Goal: Transaction & Acquisition: Purchase product/service

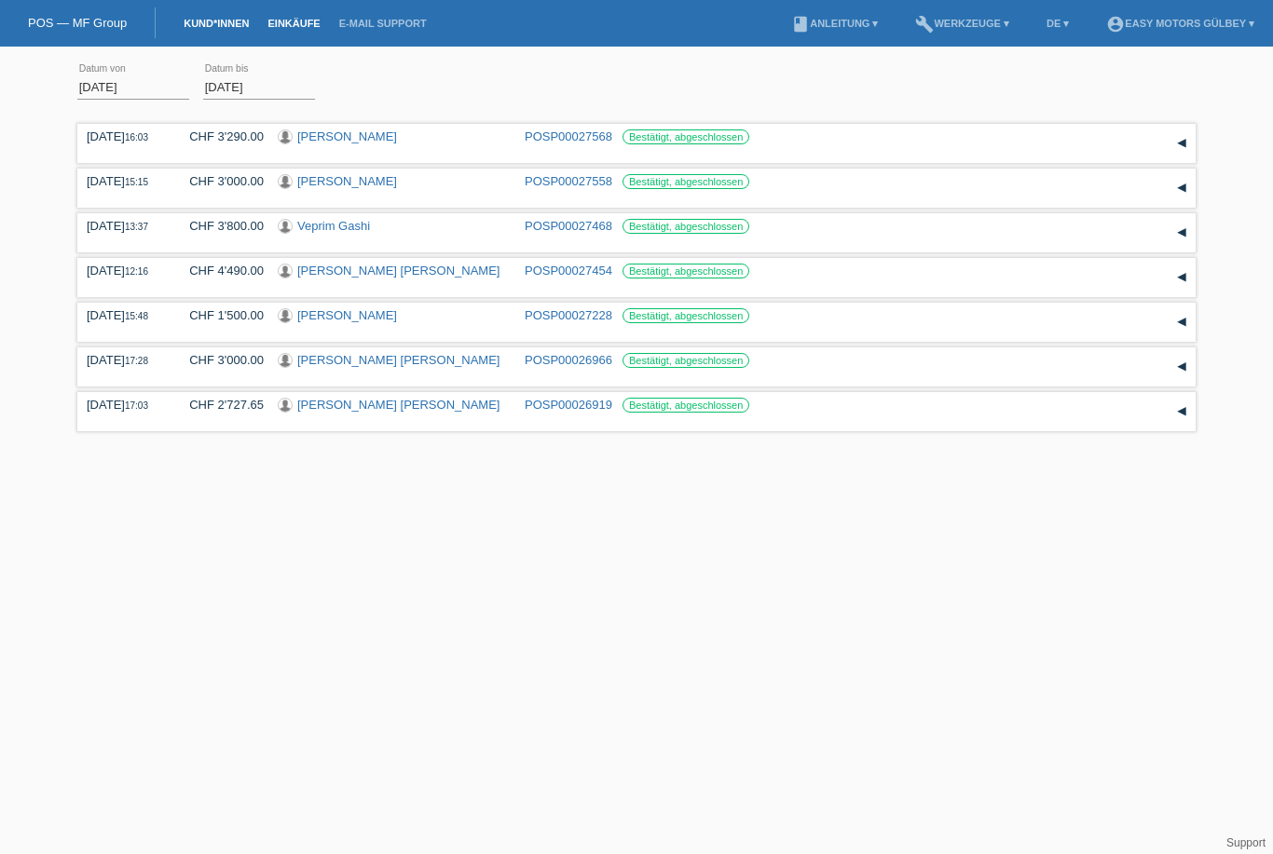
click at [191, 25] on link "Kund*innen" at bounding box center [216, 23] width 84 height 11
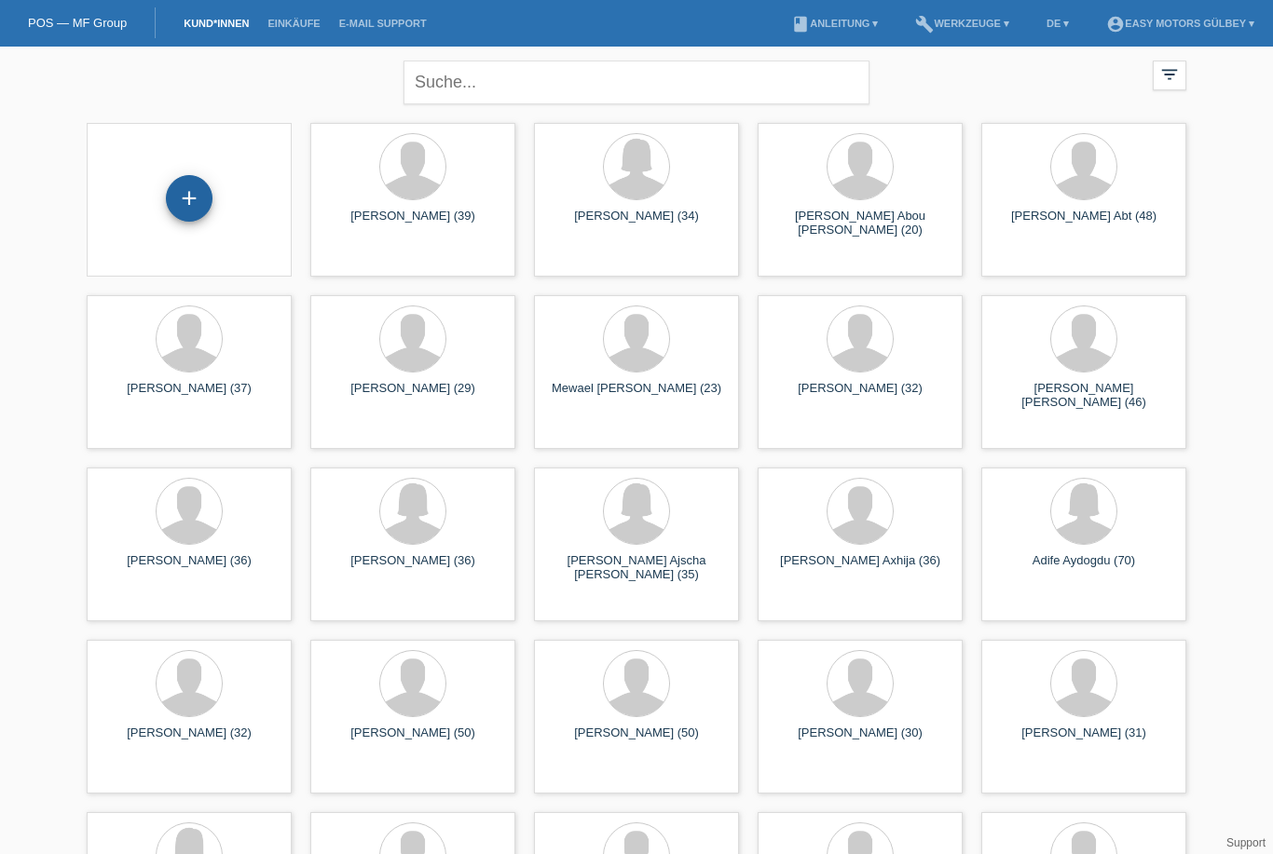
click at [184, 197] on div "+" at bounding box center [189, 199] width 45 height 32
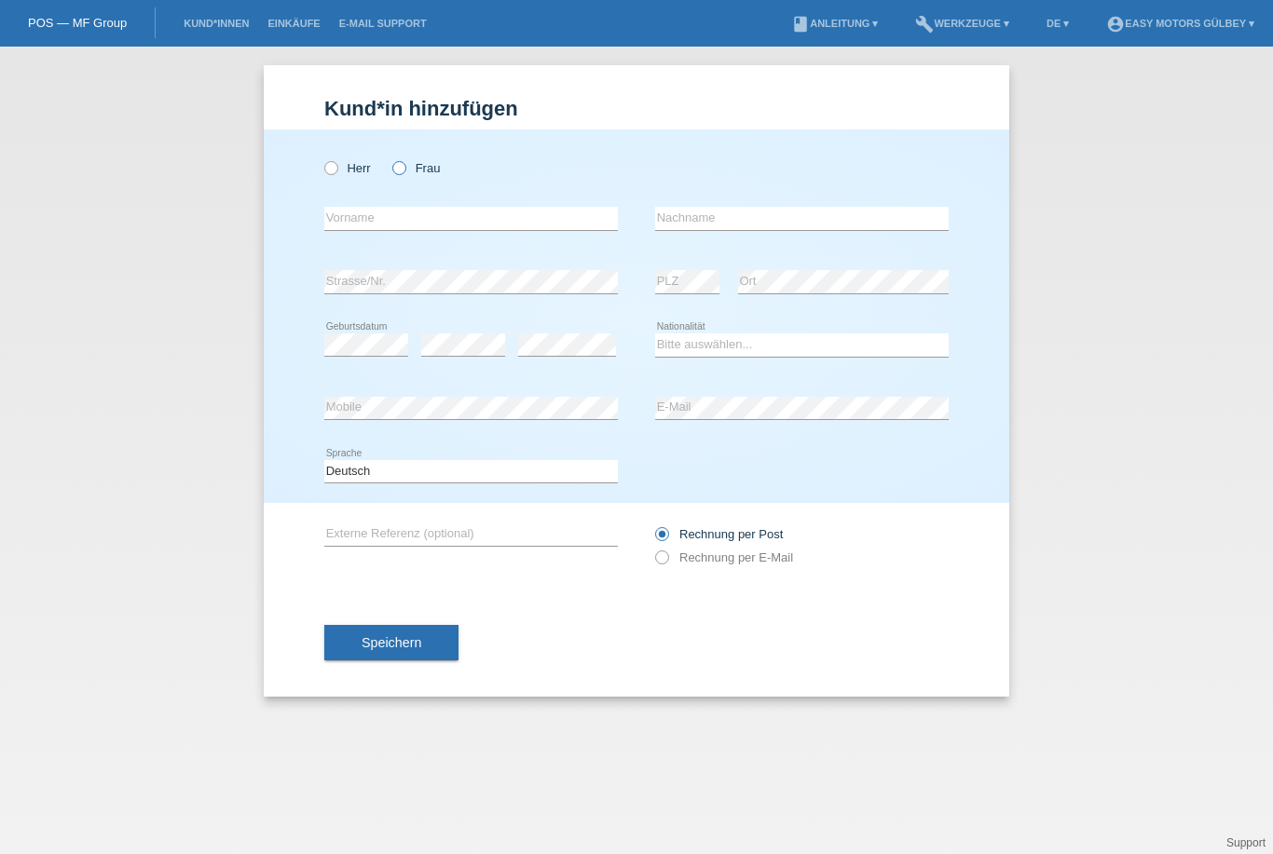
click at [389, 158] on icon at bounding box center [389, 158] width 0 height 0
click at [393, 166] on input "Frau" at bounding box center [398, 167] width 12 height 12
radio input "true"
click at [357, 228] on input "text" at bounding box center [470, 218] width 293 height 23
type input "Jasmin"
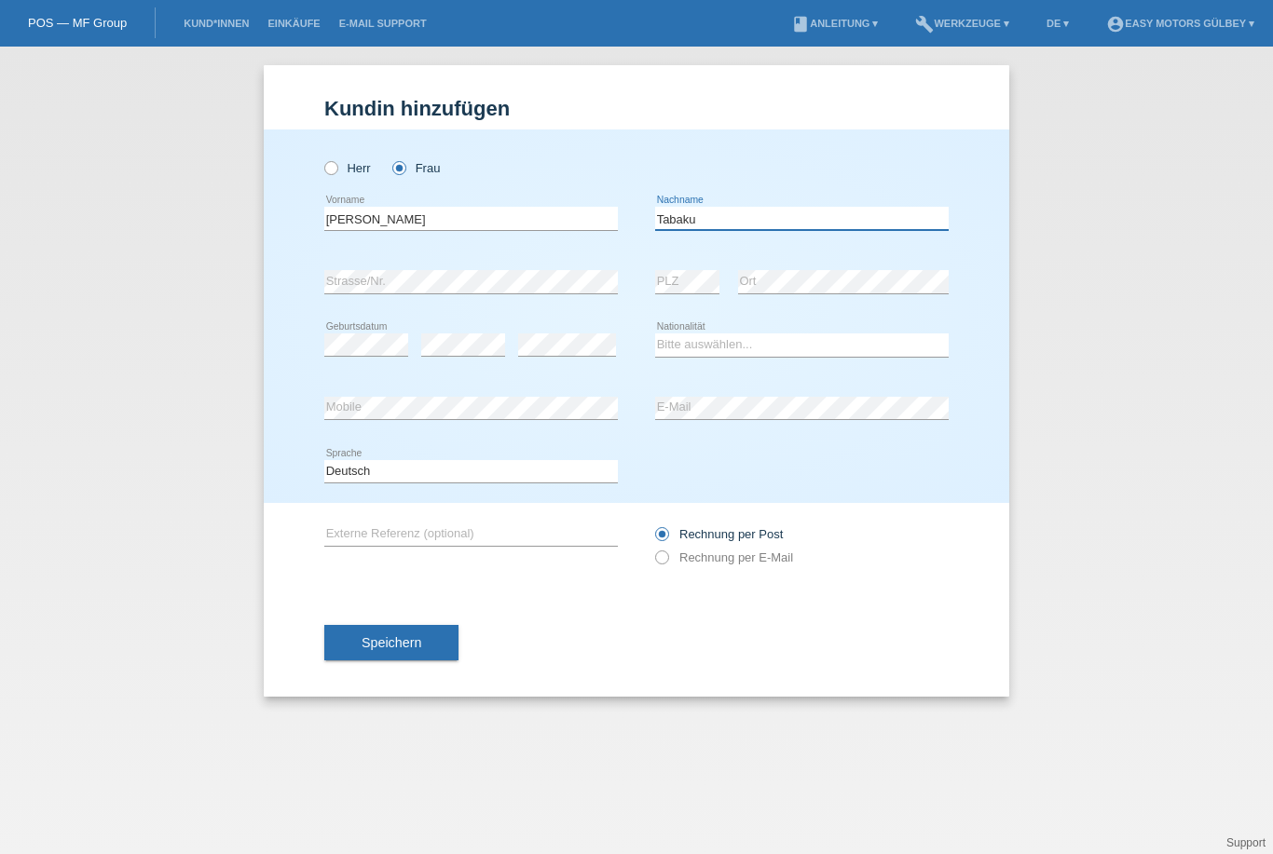
type input "Tabaku"
click at [755, 354] on select "Bitte auswählen... Schweiz Deutschland Liechtenstein Österreich ------------ Af…" at bounding box center [801, 344] width 293 height 22
select select "CH"
click at [652, 548] on icon at bounding box center [652, 548] width 0 height 0
click at [672, 565] on label "Rechnung per E-Mail" at bounding box center [724, 558] width 138 height 14
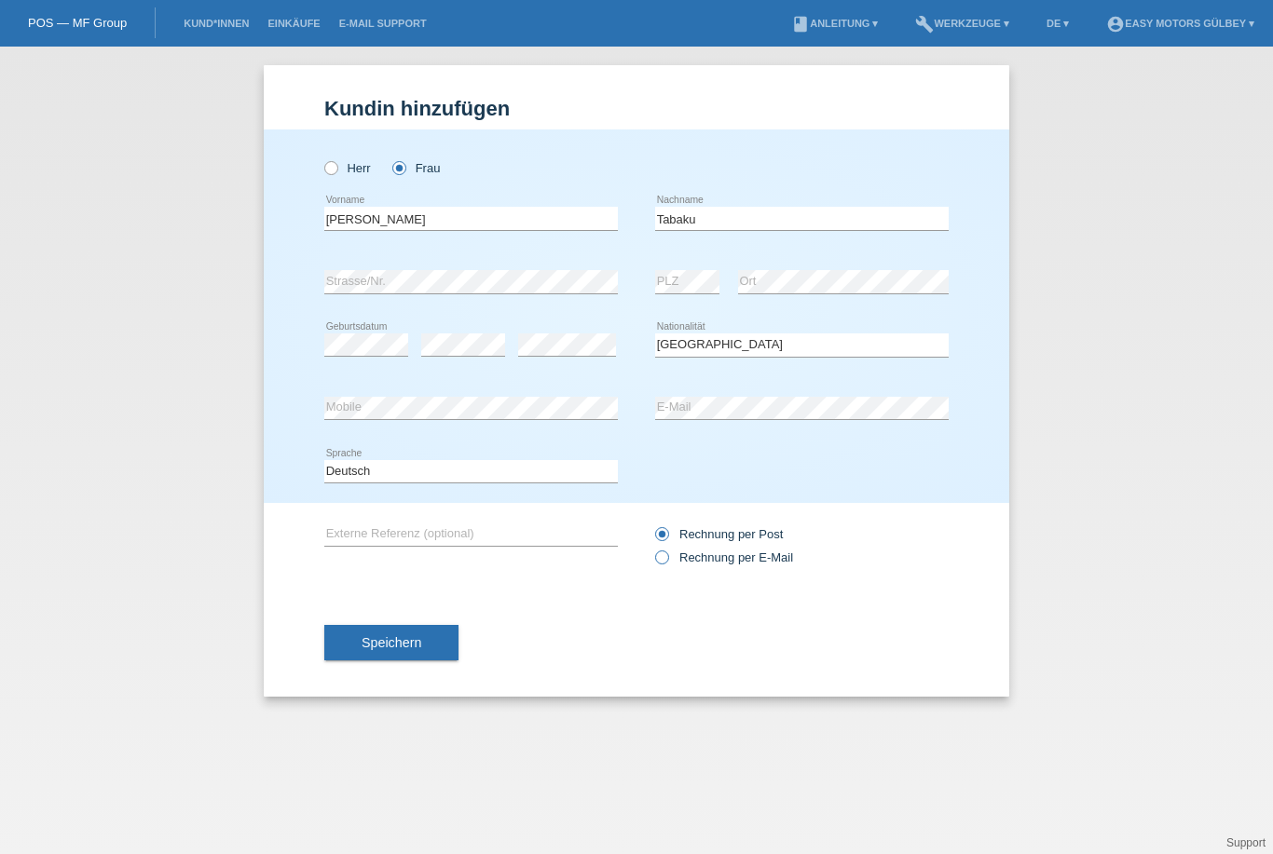
click at [667, 566] on input "Rechnung per E-Mail" at bounding box center [661, 562] width 12 height 23
radio input "true"
click at [427, 648] on button "Speichern" at bounding box center [391, 642] width 134 height 35
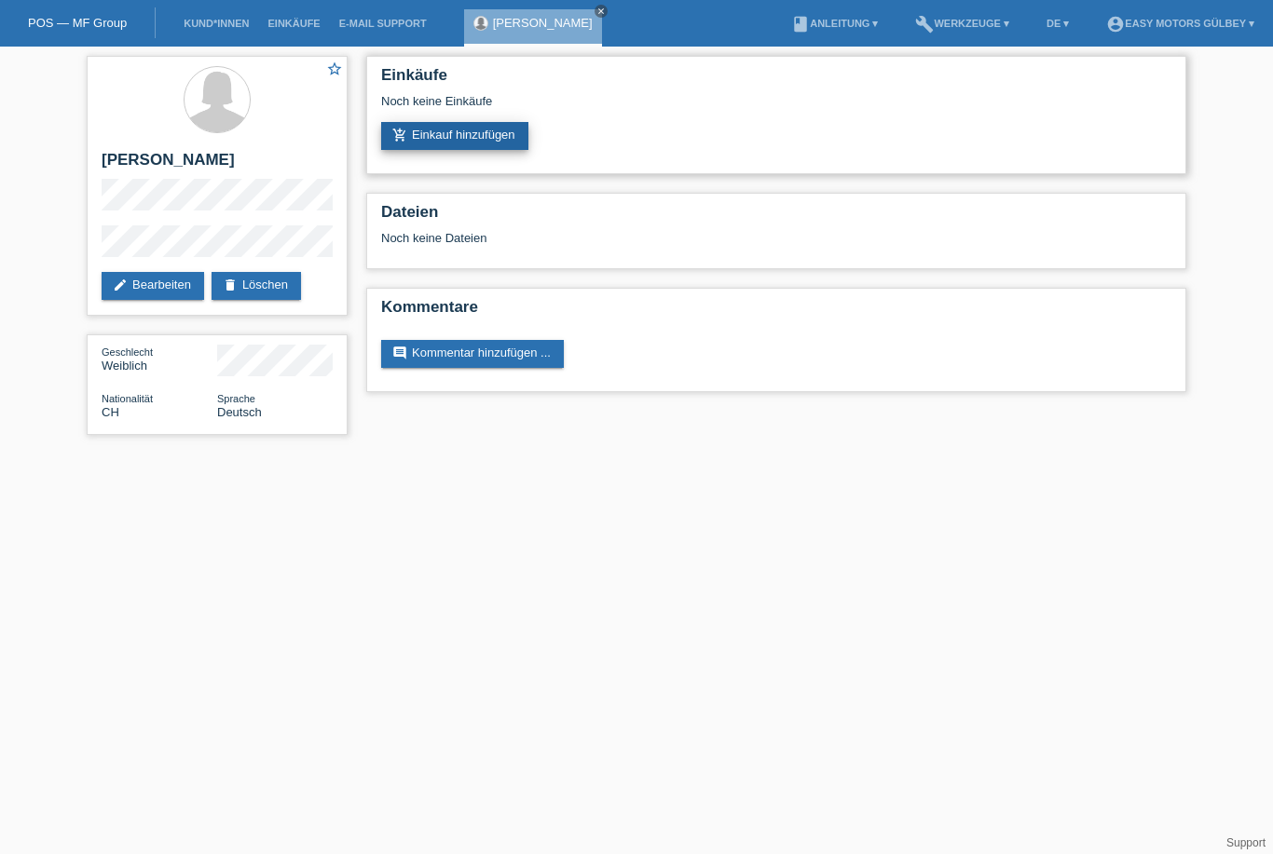
click at [495, 133] on link "add_shopping_cart Einkauf hinzufügen" at bounding box center [454, 136] width 147 height 28
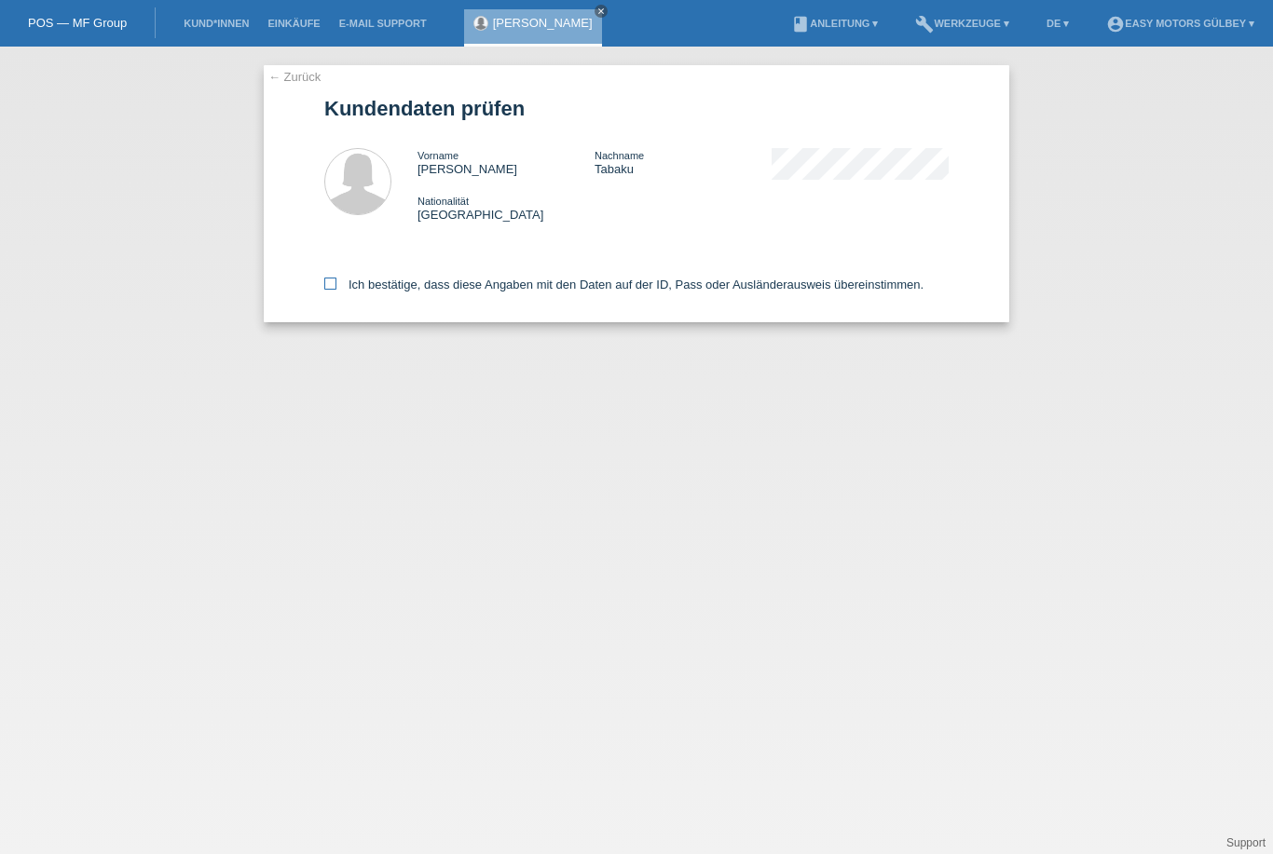
click at [334, 292] on label "Ich bestätige, dass diese Angaben mit den Daten auf der ID, Pass oder Ausländer…" at bounding box center [623, 285] width 599 height 14
click at [334, 290] on input "Ich bestätige, dass diese Angaben mit den Daten auf der ID, Pass oder Ausländer…" at bounding box center [330, 284] width 12 height 12
checkbox input "true"
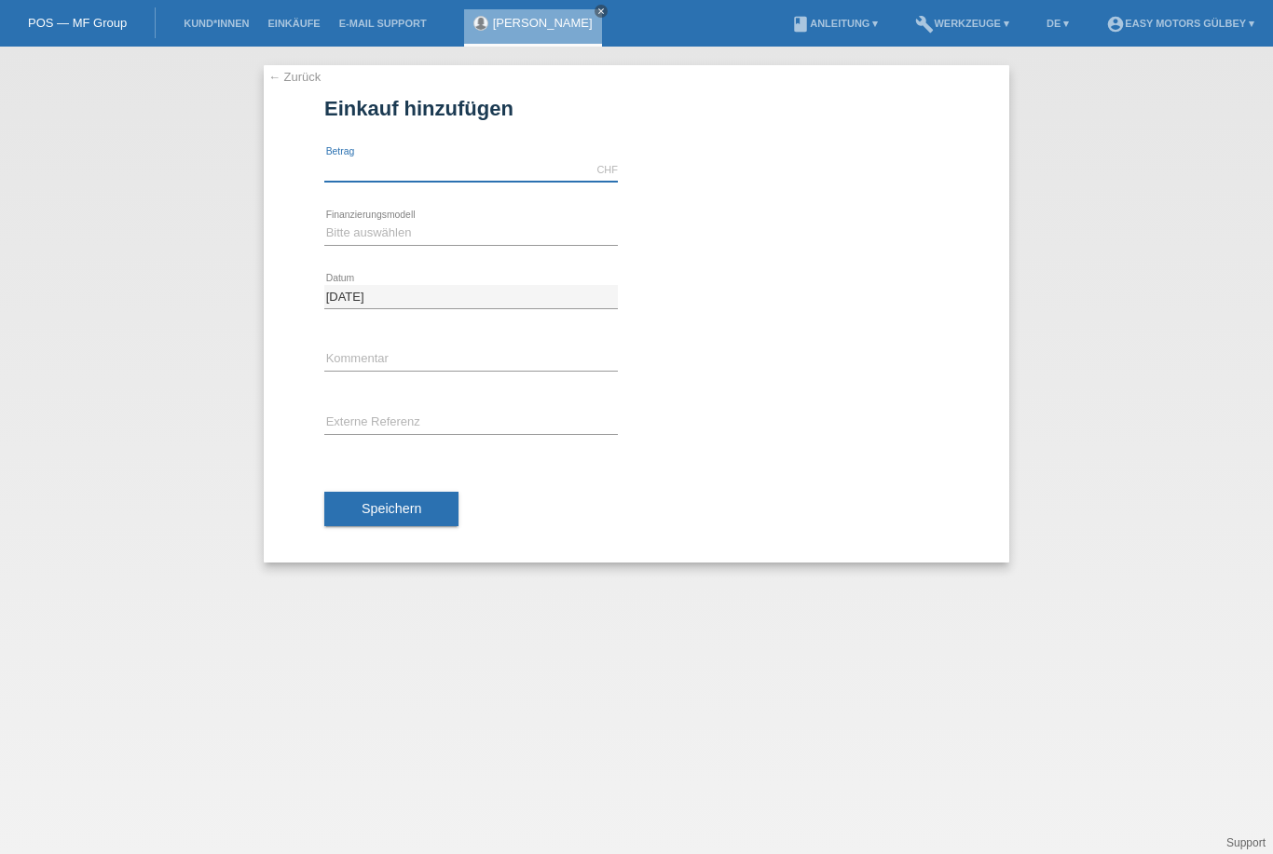
click at [448, 168] on input "text" at bounding box center [470, 169] width 293 height 23
click at [409, 231] on select "Bitte auswählen Fixe Raten Kauf auf Rechnung mit Teilzahlungsoption" at bounding box center [470, 233] width 293 height 22
type input "3290.00"
select select "10"
click at [384, 510] on span "Speichern" at bounding box center [391, 508] width 60 height 15
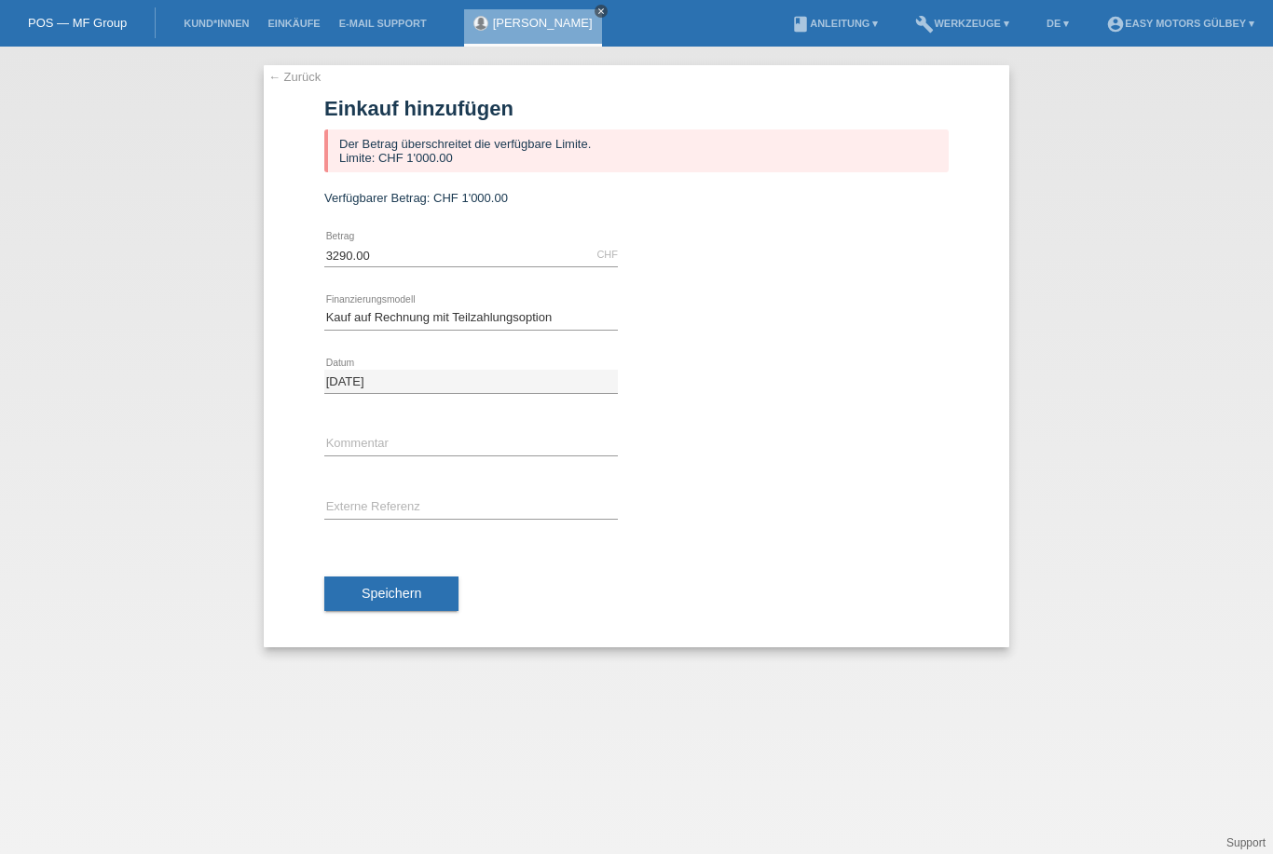
click at [596, 14] on icon "close" at bounding box center [600, 11] width 9 height 9
